Goal: Transaction & Acquisition: Purchase product/service

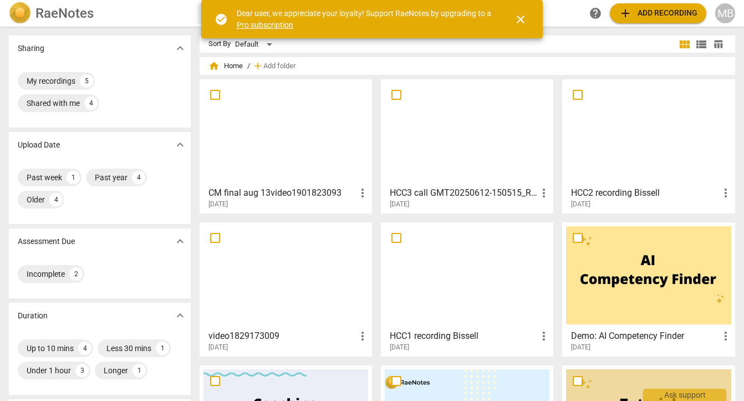
click at [662, 15] on span "add Add recording" at bounding box center [658, 13] width 79 height 13
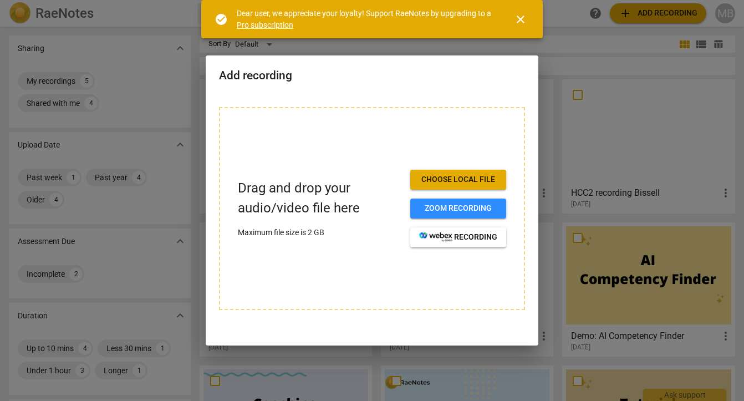
click at [440, 175] on span "Choose local file" at bounding box center [458, 179] width 78 height 11
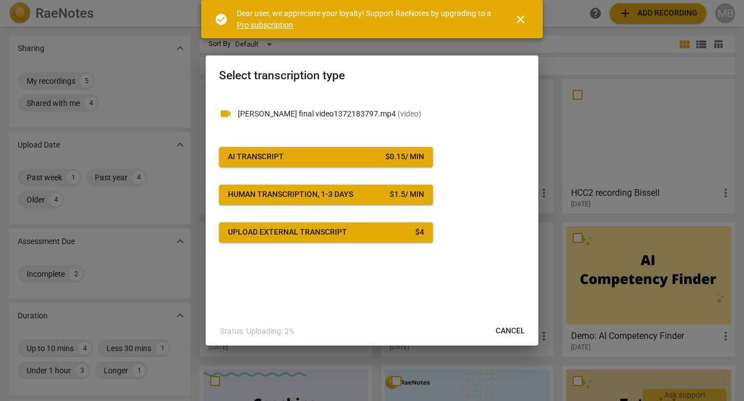
click at [360, 158] on span "AI Transcript $ 0.15 / min" at bounding box center [326, 156] width 196 height 11
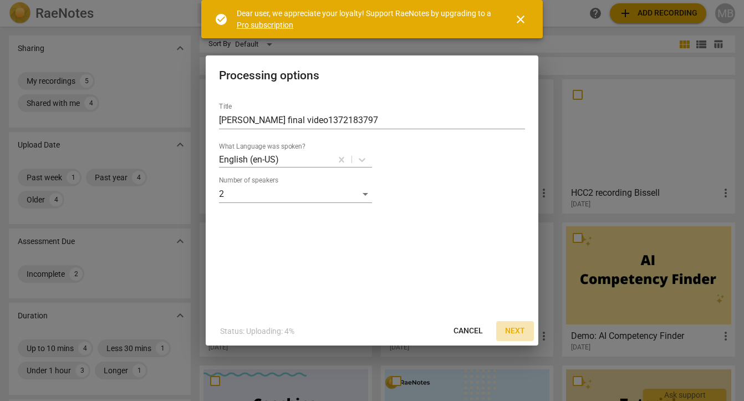
click at [519, 328] on span "Next" at bounding box center [515, 331] width 20 height 11
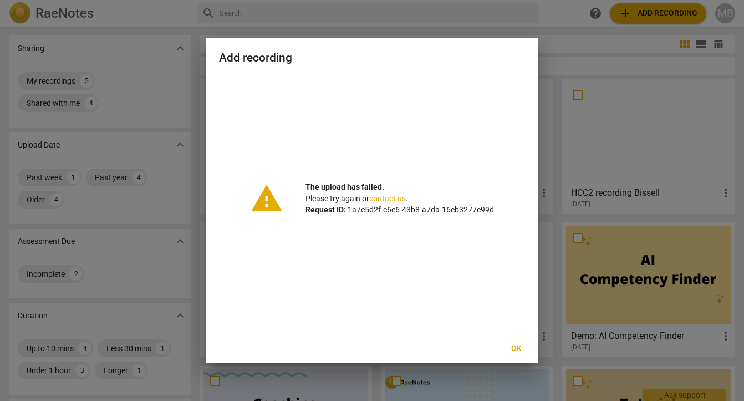
click at [515, 348] on span "Ok" at bounding box center [517, 348] width 18 height 11
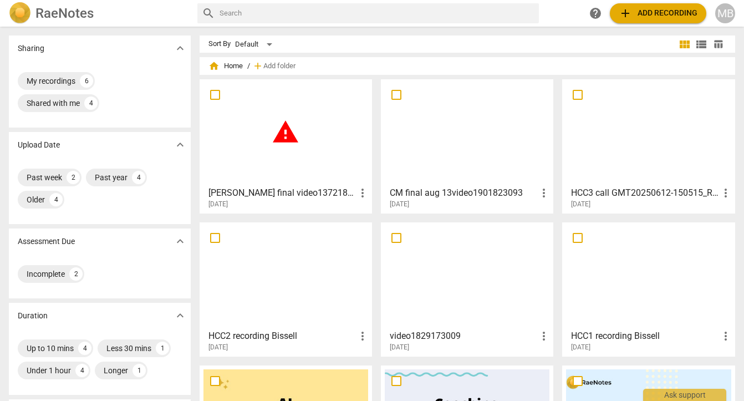
click at [283, 151] on div "warning" at bounding box center [286, 132] width 165 height 98
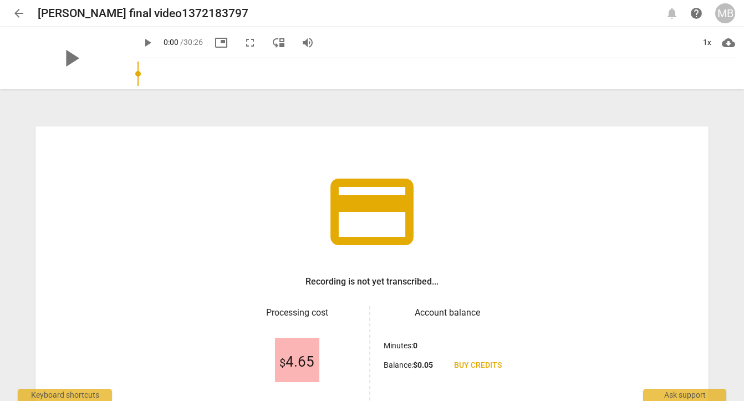
click at [20, 13] on span "arrow_back" at bounding box center [18, 13] width 13 height 13
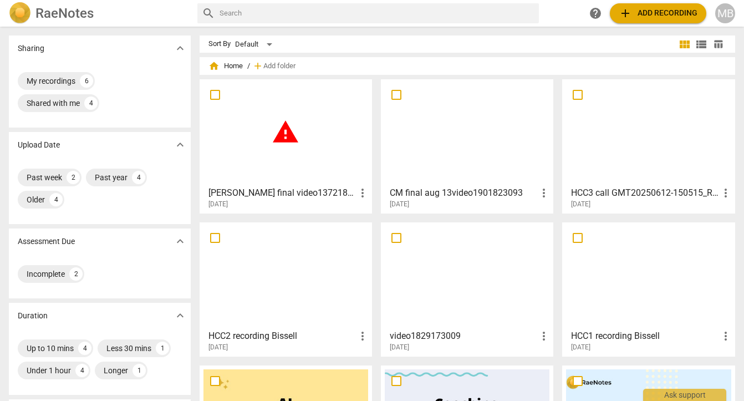
click at [359, 189] on span "more_vert" at bounding box center [362, 192] width 13 height 13
click at [367, 212] on li "Delete" at bounding box center [375, 219] width 42 height 27
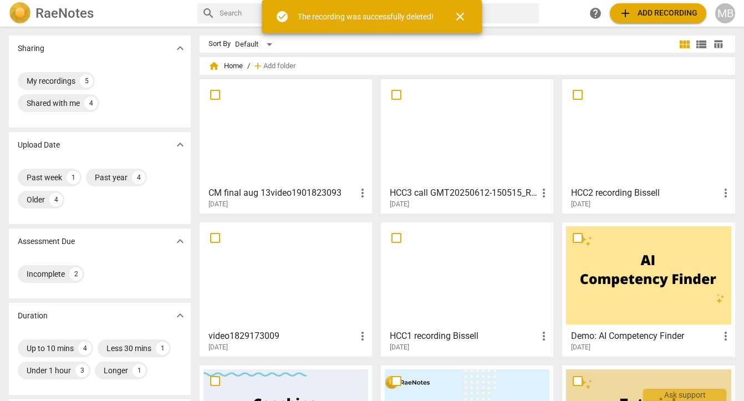
click at [461, 19] on span "close" at bounding box center [460, 16] width 13 height 13
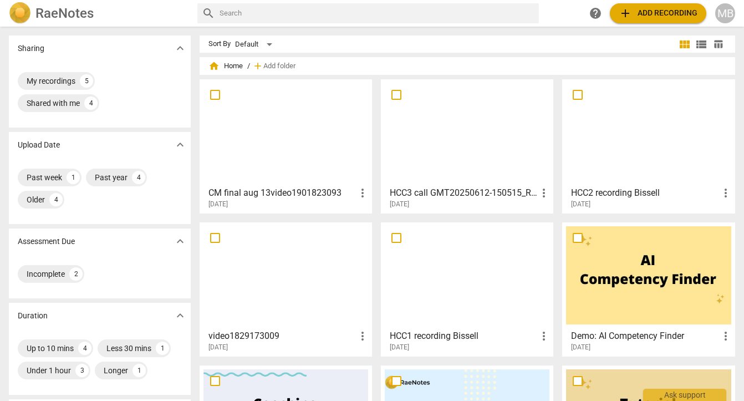
click at [658, 9] on span "add Add recording" at bounding box center [658, 13] width 79 height 13
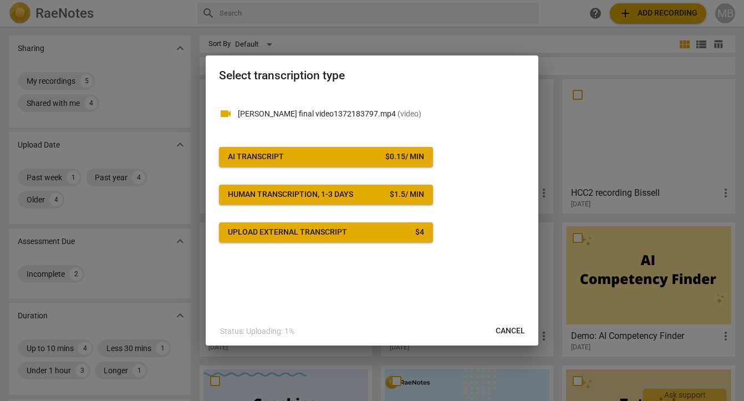
click at [359, 156] on span "AI Transcript $ 0.15 / min" at bounding box center [326, 156] width 196 height 11
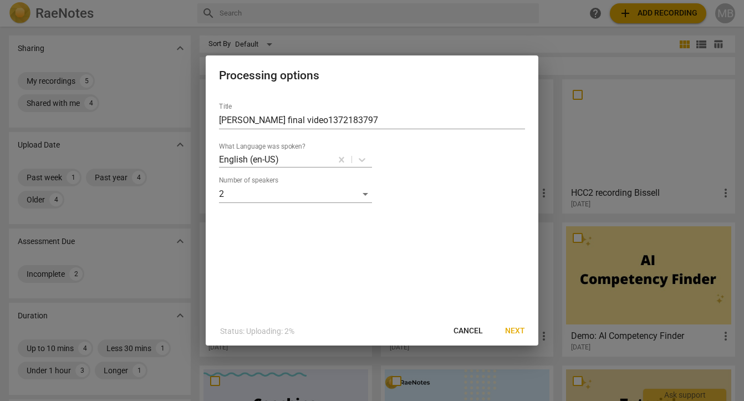
click at [511, 326] on span "Next" at bounding box center [515, 331] width 20 height 11
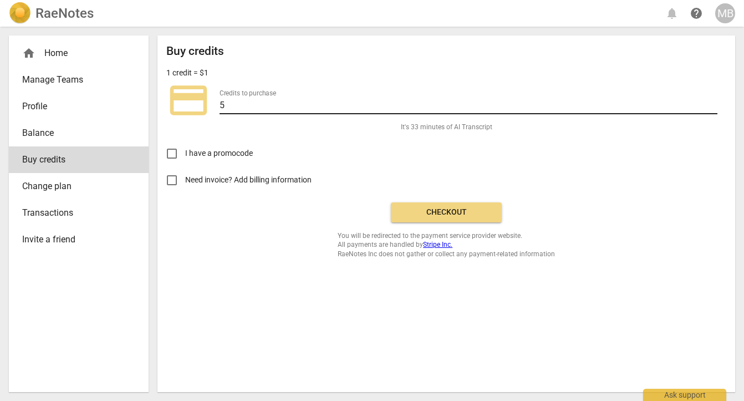
click at [300, 108] on input "5" at bounding box center [469, 106] width 498 height 16
click at [435, 209] on span "Checkout" at bounding box center [446, 212] width 93 height 11
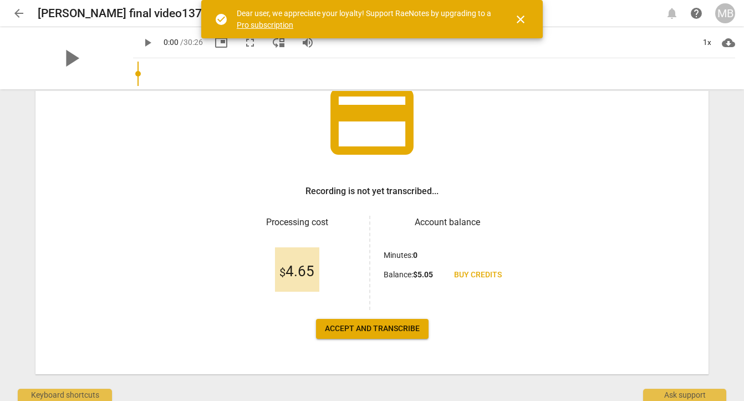
scroll to position [92, 0]
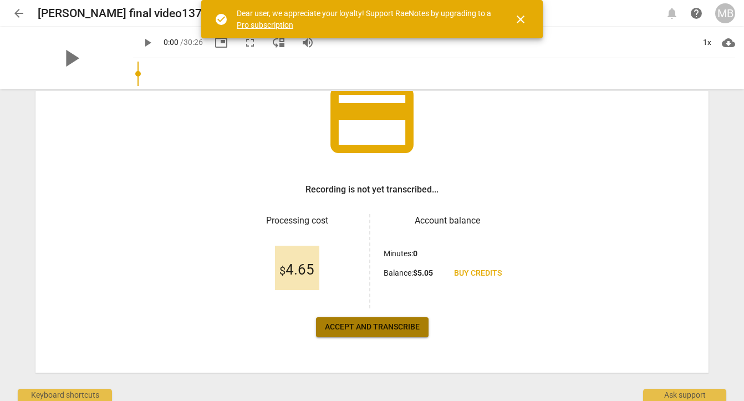
click at [375, 327] on span "Accept and transcribe" at bounding box center [372, 327] width 95 height 11
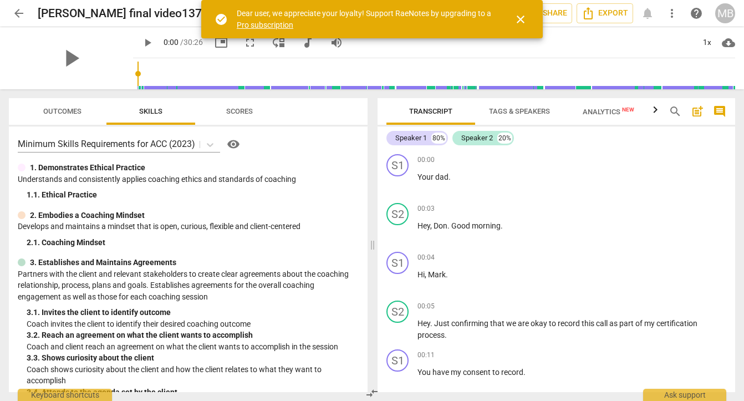
click at [518, 21] on span "close" at bounding box center [520, 19] width 13 height 13
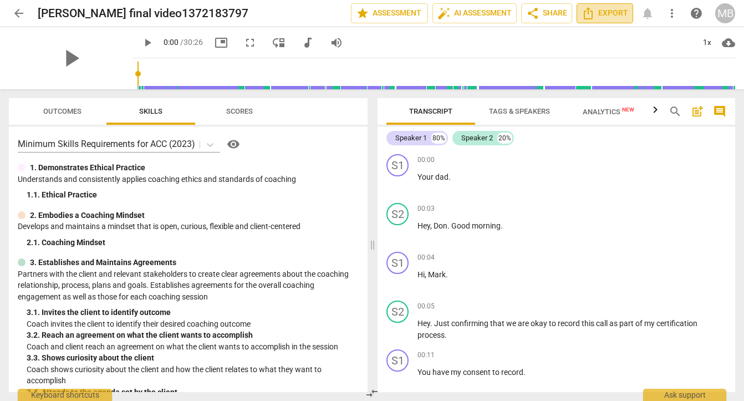
click at [611, 14] on span "Export" at bounding box center [605, 13] width 47 height 13
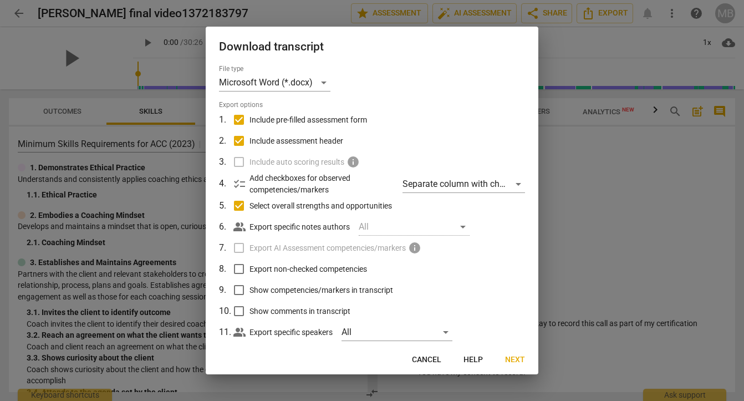
scroll to position [19, 0]
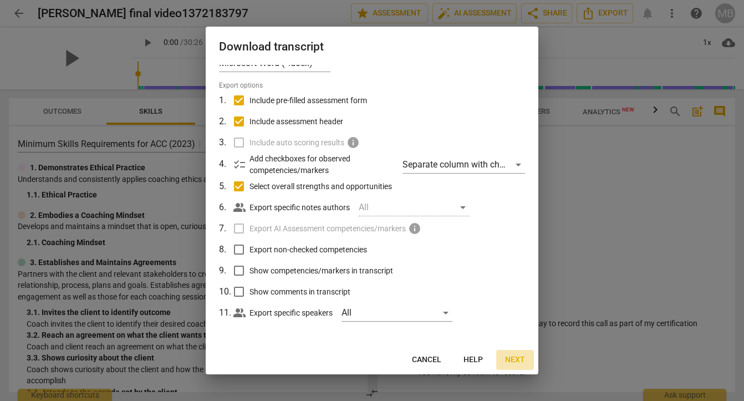
click at [515, 356] on span "Next" at bounding box center [515, 359] width 20 height 11
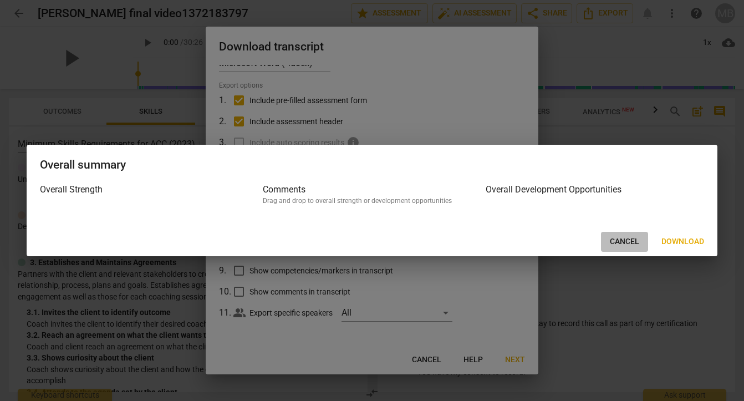
click at [627, 244] on span "Cancel" at bounding box center [624, 241] width 29 height 11
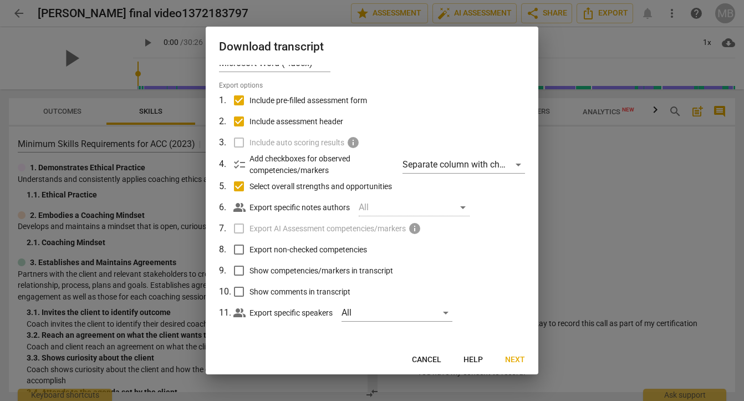
scroll to position [0, 0]
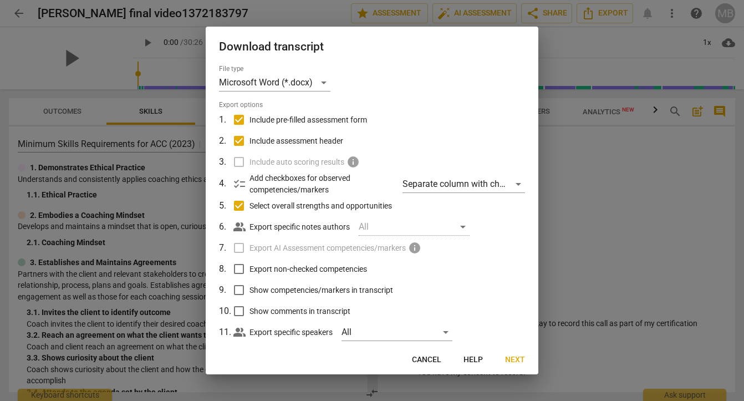
click at [237, 119] on input "Include pre-filled assessment form" at bounding box center [239, 119] width 21 height 21
checkbox input "false"
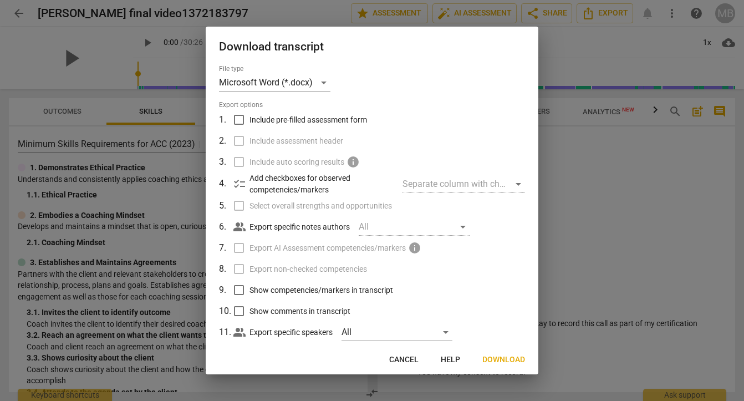
click at [242, 121] on input "Include pre-filled assessment form" at bounding box center [239, 119] width 21 height 21
checkbox input "true"
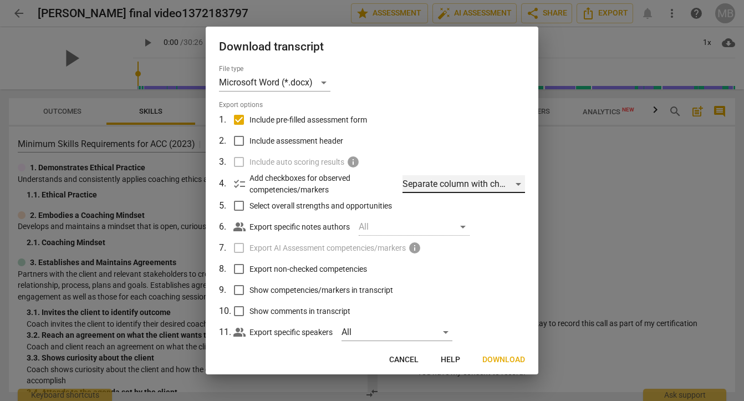
click at [411, 181] on div "Separate column with check marks" at bounding box center [464, 184] width 123 height 18
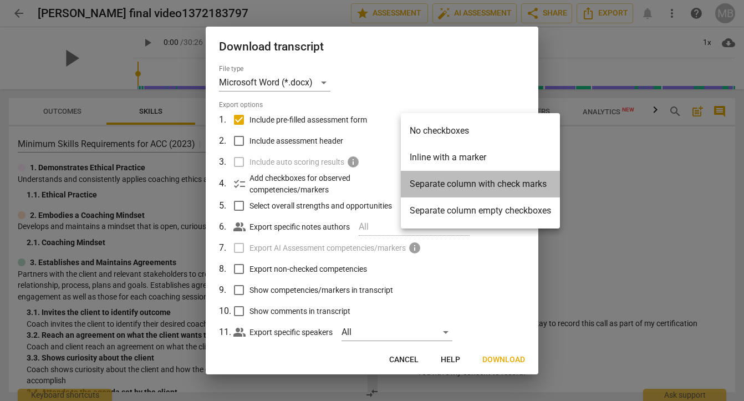
click at [411, 182] on li "Separate column with check marks" at bounding box center [480, 184] width 159 height 27
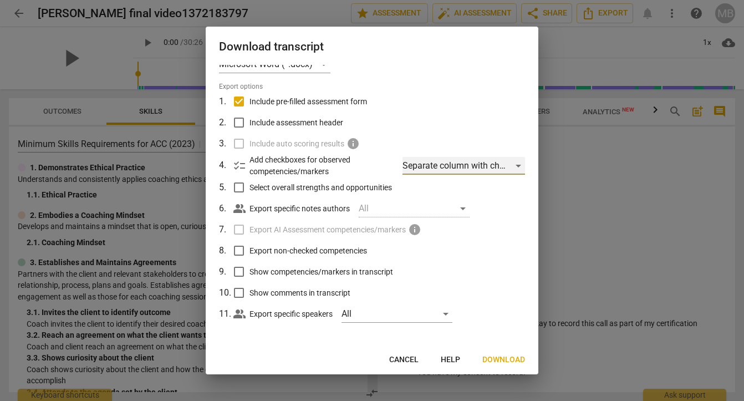
scroll to position [19, 0]
click at [409, 357] on span "Cancel" at bounding box center [403, 359] width 29 height 11
checkbox input "true"
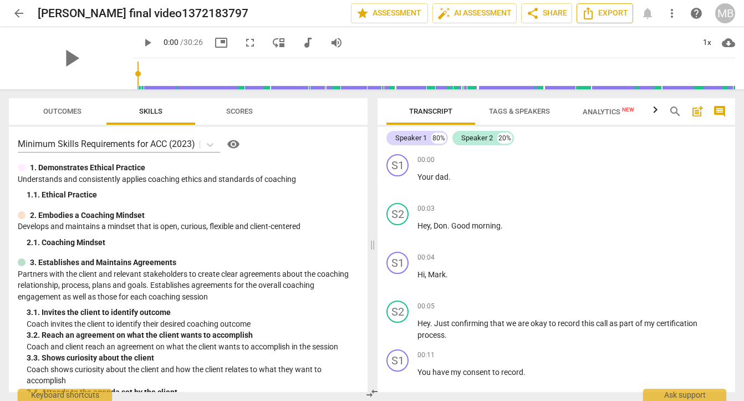
click at [600, 15] on span "Export" at bounding box center [605, 13] width 47 height 13
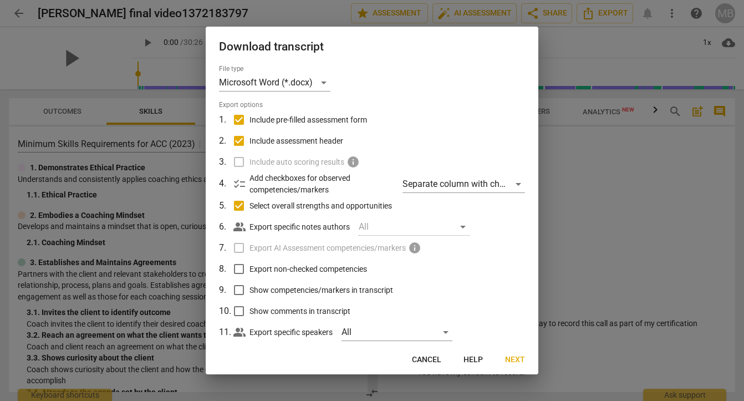
click at [508, 360] on span "Next" at bounding box center [515, 359] width 20 height 11
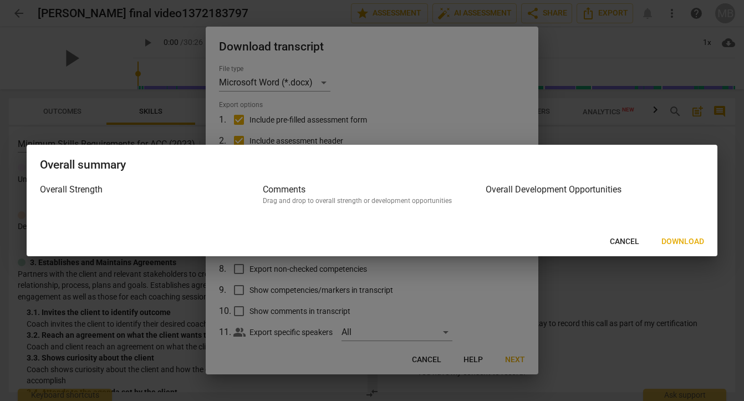
click at [698, 241] on span "Download" at bounding box center [683, 241] width 43 height 11
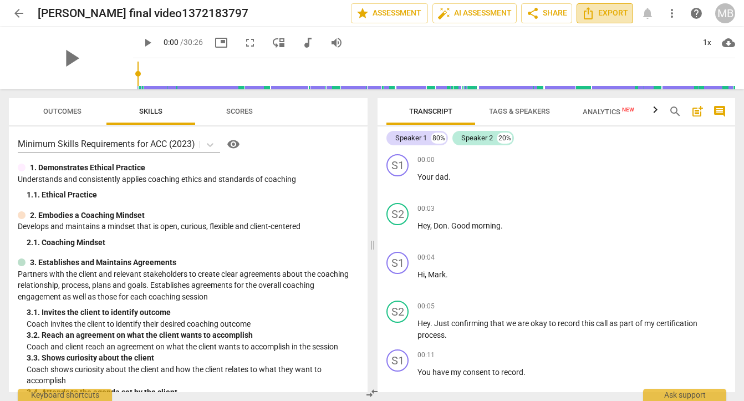
click at [596, 14] on span "Export" at bounding box center [605, 13] width 47 height 13
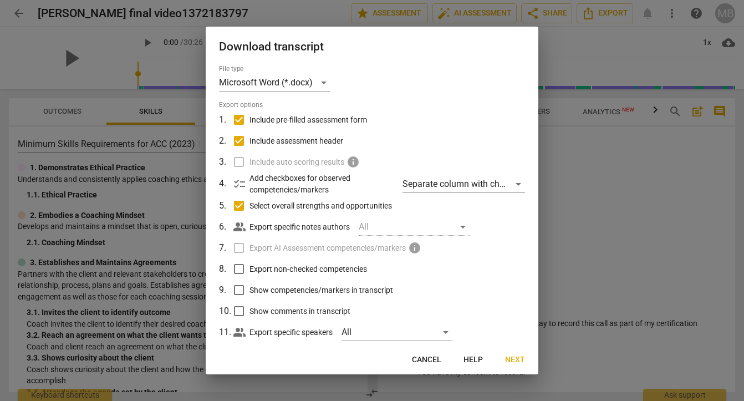
click at [235, 119] on input "Include pre-filled assessment form" at bounding box center [239, 119] width 21 height 21
checkbox input "false"
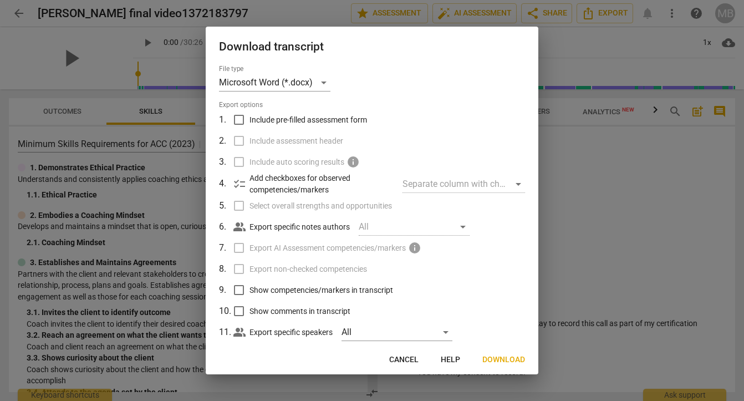
click at [502, 354] on span "Download" at bounding box center [504, 359] width 43 height 11
